Goal: Task Accomplishment & Management: Manage account settings

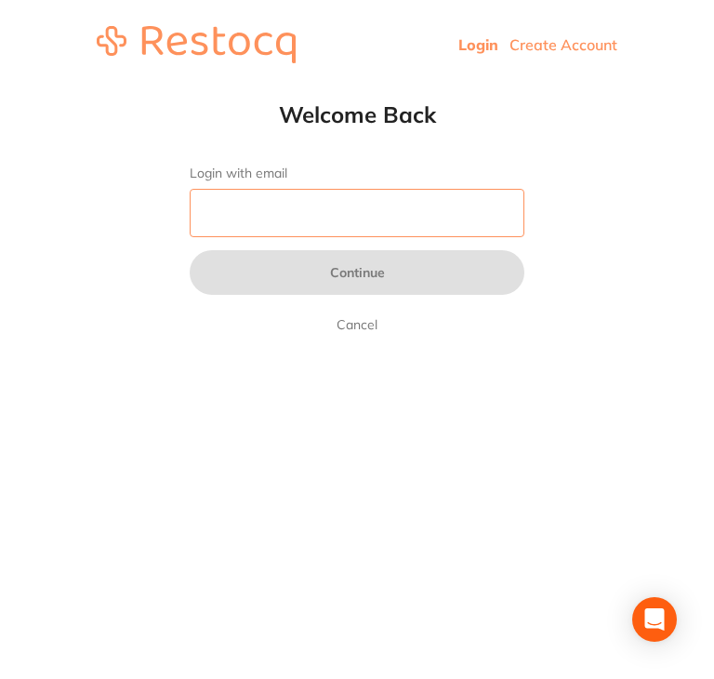
click at [359, 231] on input "Login with email" at bounding box center [357, 213] width 335 height 48
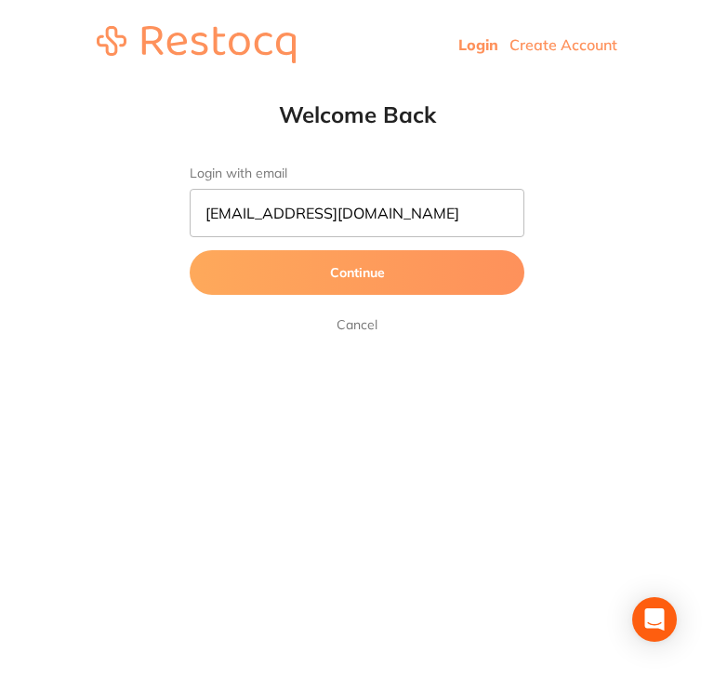
click at [357, 276] on button "Continue" at bounding box center [357, 272] width 335 height 45
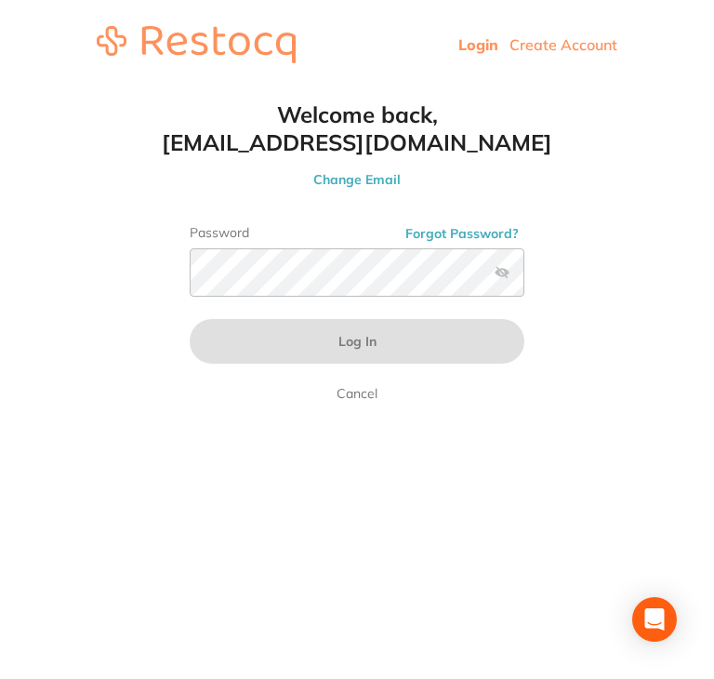
click at [359, 175] on button "Change Email" at bounding box center [356, 179] width 409 height 17
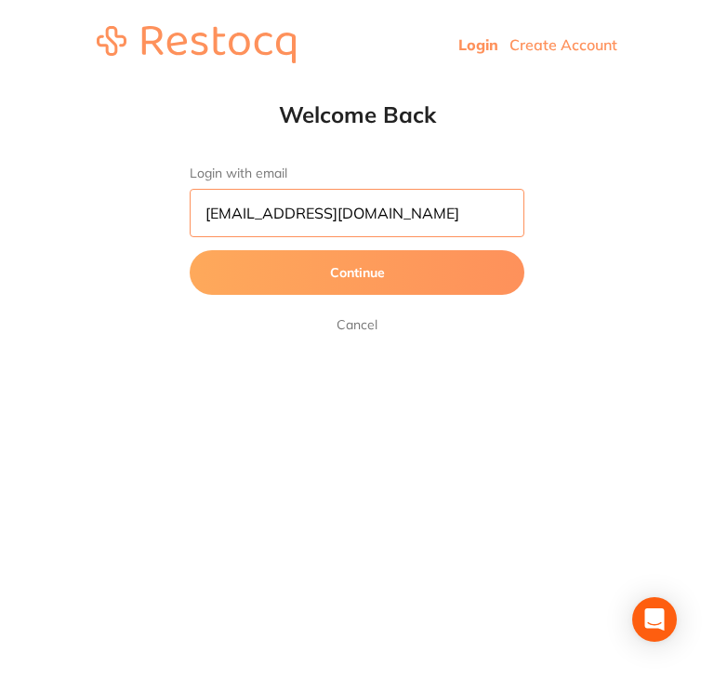
drag, startPoint x: 433, startPoint y: 220, endPoint x: 367, endPoint y: 216, distance: 66.2
click at [398, 216] on input "[EMAIL_ADDRESS][DOMAIN_NAME]" at bounding box center [357, 213] width 335 height 48
drag, startPoint x: 422, startPoint y: 220, endPoint x: 186, endPoint y: 198, distance: 237.2
click at [186, 198] on div "Welcome Back Login with email sales@origindental.com.au Continue Cancel" at bounding box center [356, 217] width 409 height 235
paste input "restocq@experteeth"
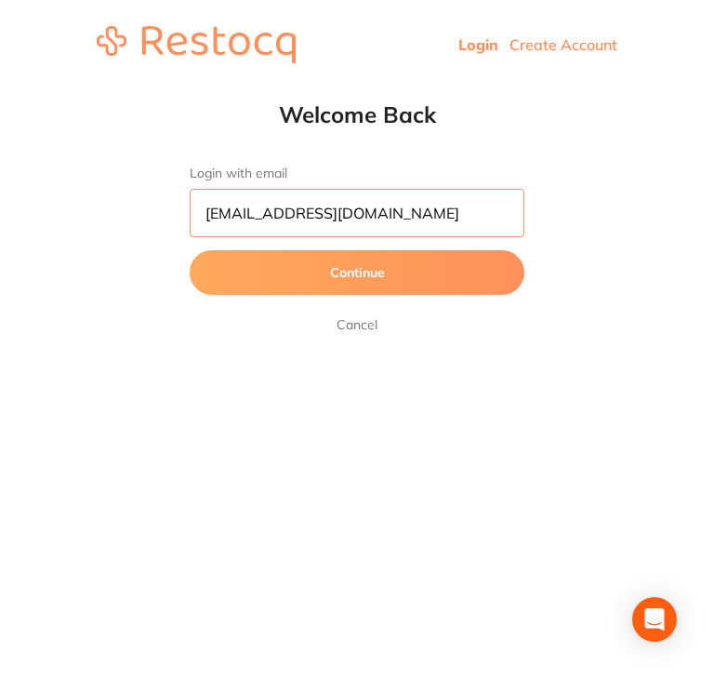
type input "[EMAIL_ADDRESS][DOMAIN_NAME]"
click at [271, 281] on button "Continue" at bounding box center [357, 272] width 335 height 45
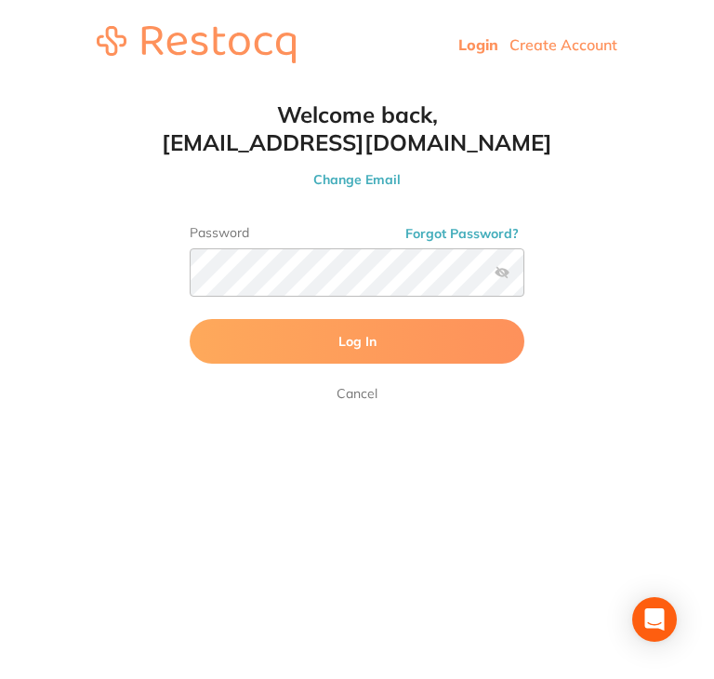
click at [498, 269] on label at bounding box center [502, 272] width 15 height 15
click at [524, 278] on input "checkbox" at bounding box center [524, 278] width 0 height 0
click at [337, 353] on button "Log In" at bounding box center [357, 341] width 335 height 45
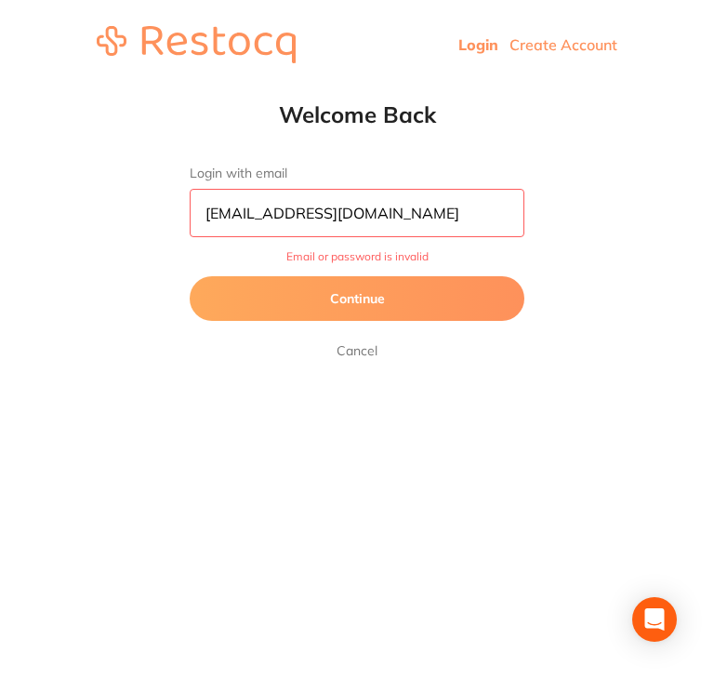
click at [433, 203] on input "[EMAIL_ADDRESS][DOMAIN_NAME]" at bounding box center [357, 213] width 335 height 48
drag, startPoint x: 431, startPoint y: 202, endPoint x: 148, endPoint y: 192, distance: 283.7
click at [140, 89] on html "Login Create Account Welcome Back Login with email restocq@experteeth.com.au Em…" at bounding box center [357, 44] width 714 height 89
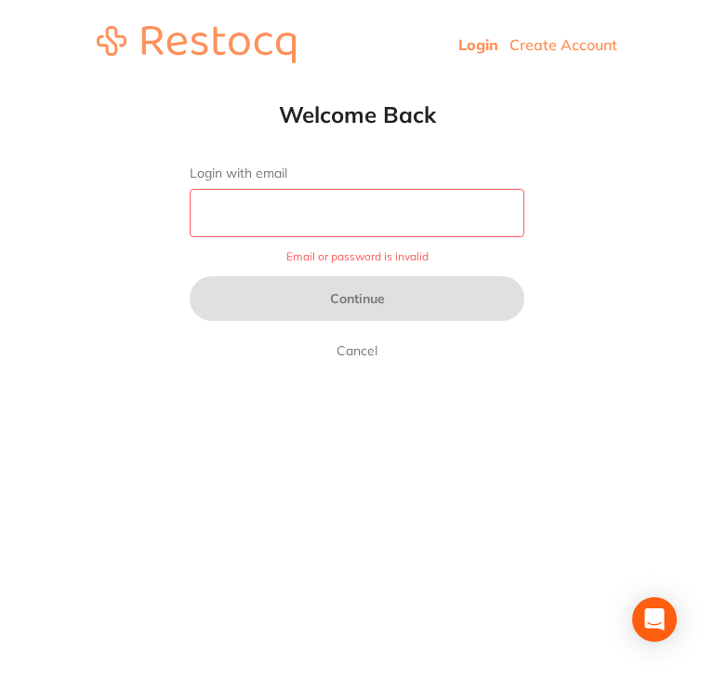
click at [333, 205] on input "Login with email" at bounding box center [357, 213] width 335 height 48
type input "[EMAIL_ADDRESS][DOMAIN_NAME]"
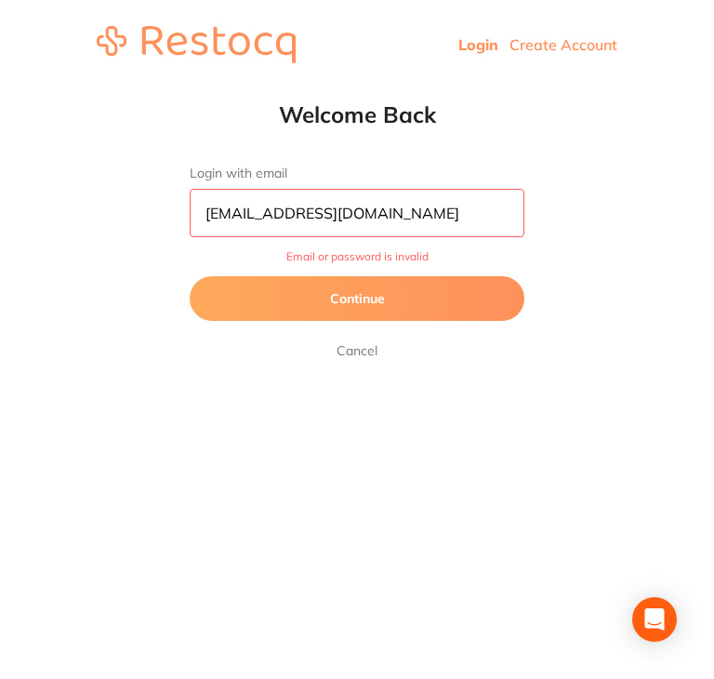
click at [336, 295] on button "Continue" at bounding box center [357, 298] width 335 height 45
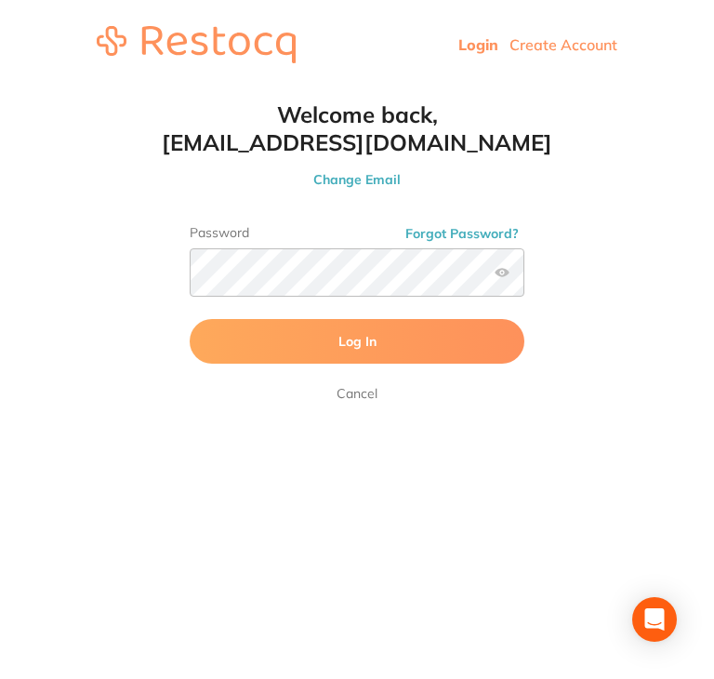
click at [340, 332] on button "Log In" at bounding box center [357, 341] width 335 height 45
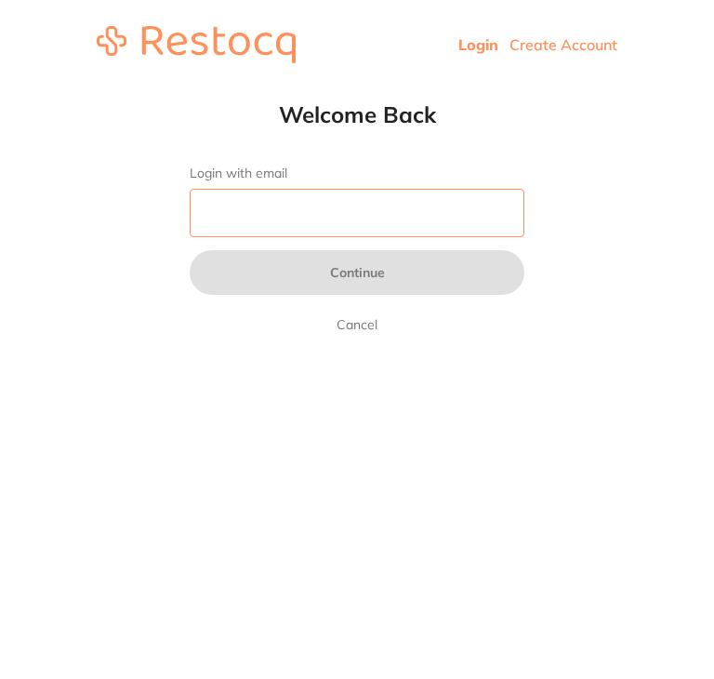
drag, startPoint x: 0, startPoint y: 0, endPoint x: 342, endPoint y: 222, distance: 407.9
click at [342, 222] on input "Login with email" at bounding box center [357, 213] width 335 height 48
type input "[EMAIL_ADDRESS][DOMAIN_NAME]"
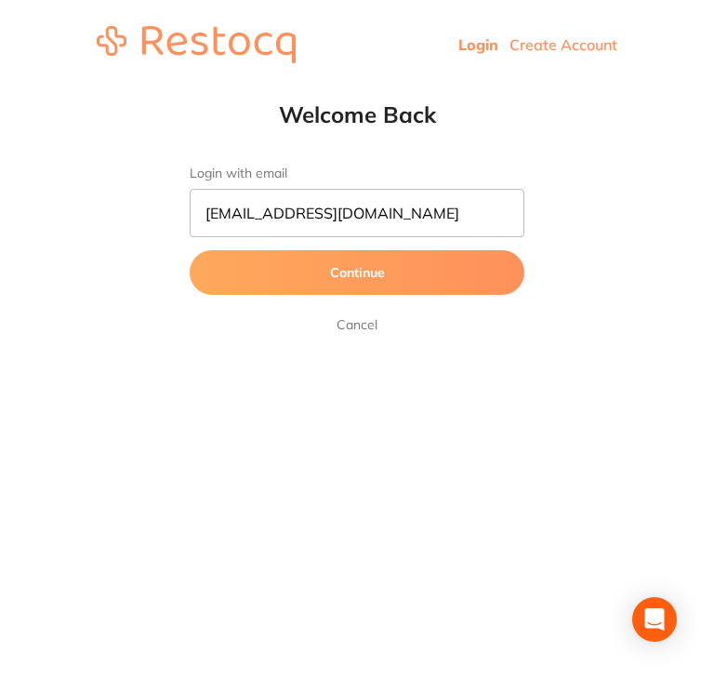
click at [402, 268] on button "Continue" at bounding box center [357, 272] width 335 height 45
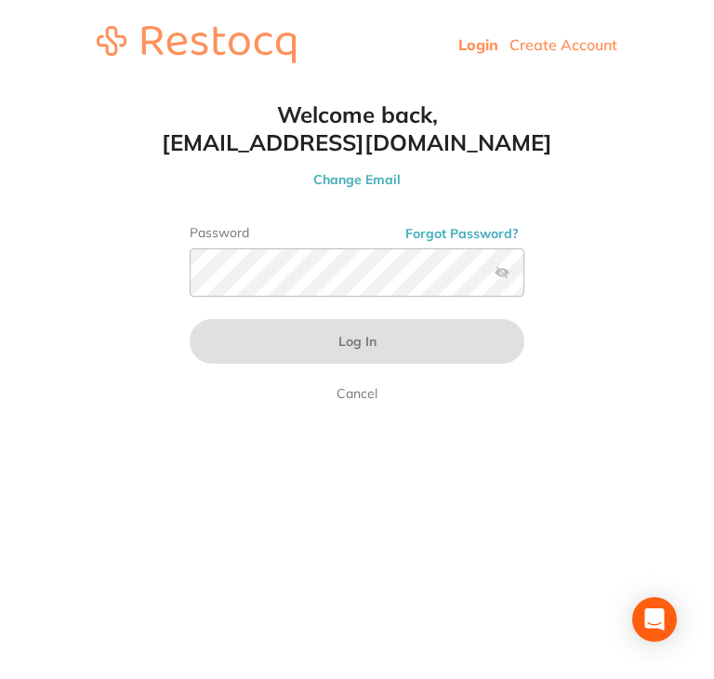
click at [283, 297] on div "Password Forgot Password?" at bounding box center [357, 268] width 335 height 86
click at [353, 192] on div "Welcome back, [EMAIL_ADDRESS][DOMAIN_NAME] Change Email Password Forgot Passwor…" at bounding box center [356, 252] width 409 height 304
click at [354, 176] on button "Change Email" at bounding box center [356, 179] width 409 height 17
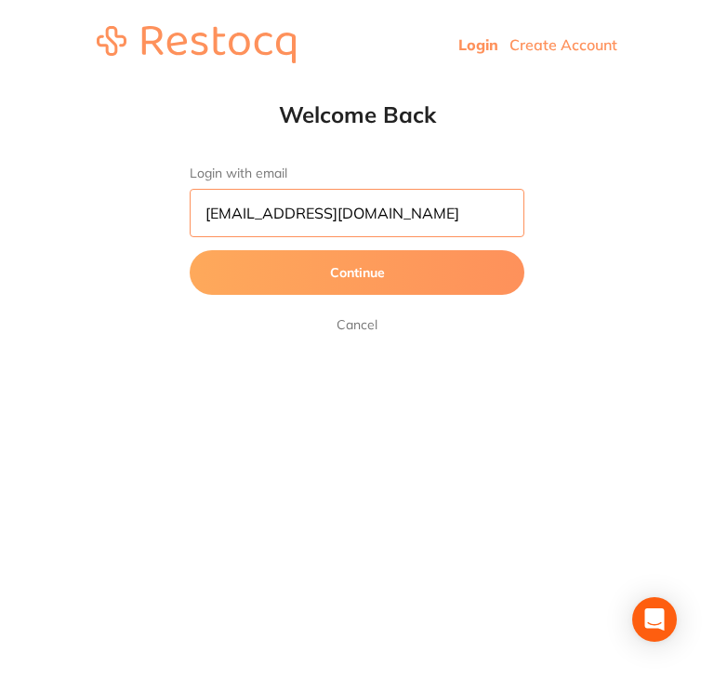
drag, startPoint x: 433, startPoint y: 205, endPoint x: 35, endPoint y: 160, distance: 400.4
click at [35, 89] on html "Login Create Account Welcome Back Login with email [EMAIL_ADDRESS][DOMAIN_NAME]…" at bounding box center [357, 44] width 714 height 89
drag, startPoint x: 347, startPoint y: 206, endPoint x: 192, endPoint y: 206, distance: 154.3
click at [192, 206] on input "restocq@" at bounding box center [357, 213] width 335 height 48
paste input "[DOMAIN_NAME]"
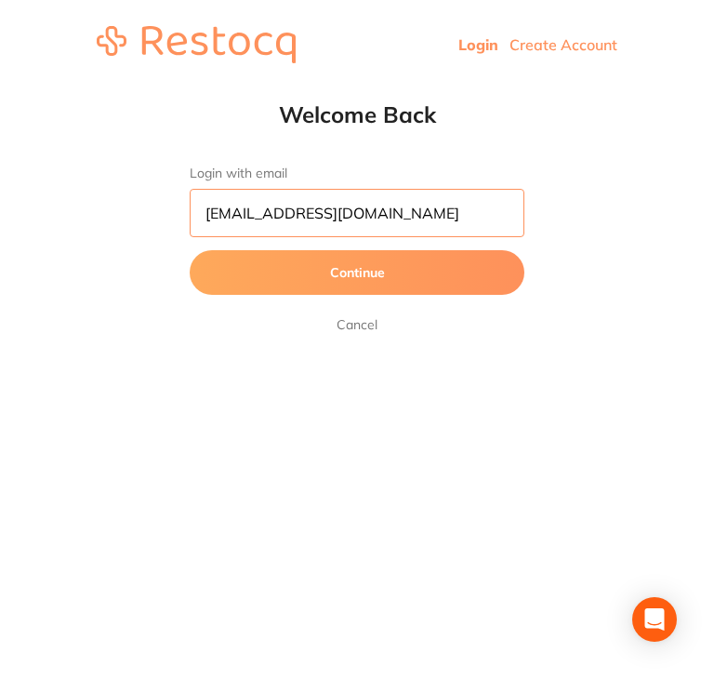
type input "[EMAIL_ADDRESS][DOMAIN_NAME]"
click at [289, 263] on button "Continue" at bounding box center [357, 272] width 335 height 45
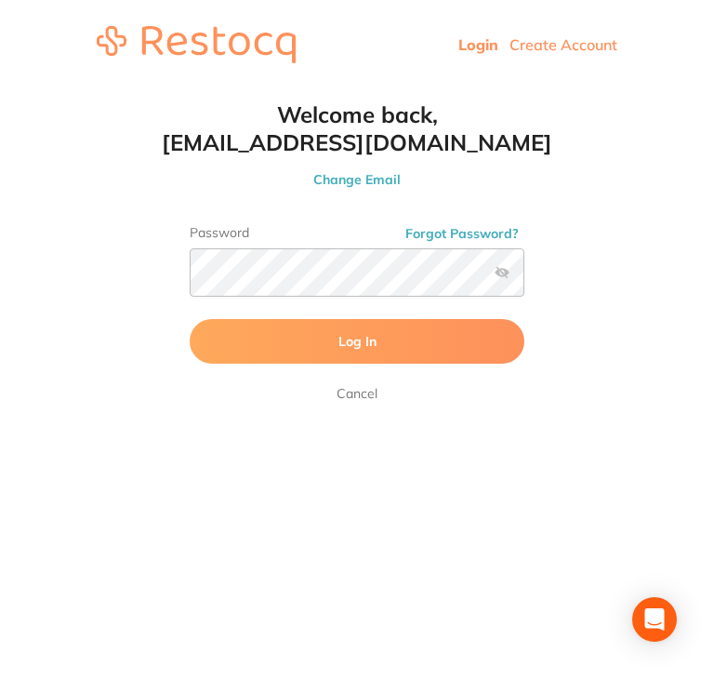
click at [335, 335] on button "Log In" at bounding box center [357, 341] width 335 height 45
